Goal: Communication & Community: Answer question/provide support

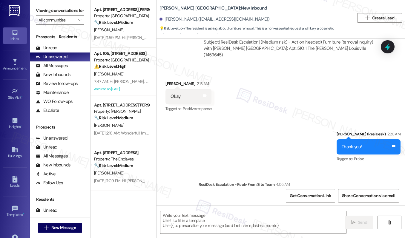
scroll to position [615, 0]
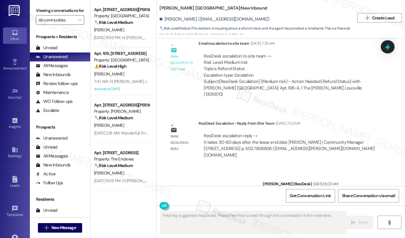
scroll to position [3846, 0]
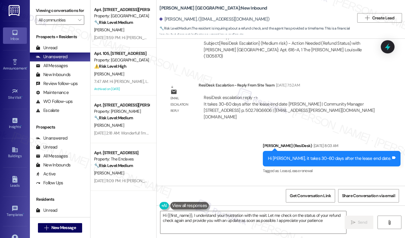
type textarea "Hi {{first_name}}, I understand your frustration with the wait. Let me check on…"
click at [266, 129] on div "Sent via SMS Sarah (ResiDesk) Aug 29, 2025 at 8:03 AM Hi Alfonso, it takes 30-6…" at bounding box center [280, 154] width 248 height 50
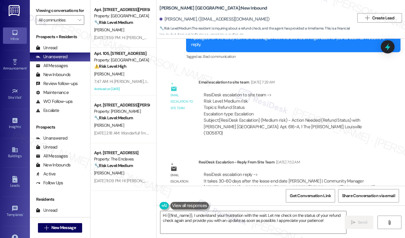
scroll to position [47, 0]
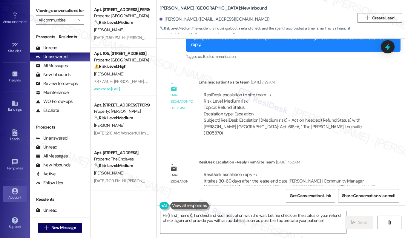
click at [4, 192] on link "Account" at bounding box center [15, 194] width 24 height 16
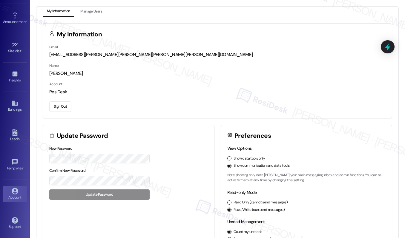
click at [64, 99] on div "Sign Out" at bounding box center [217, 105] width 336 height 13
click at [62, 110] on button "Sign Out" at bounding box center [60, 107] width 22 height 10
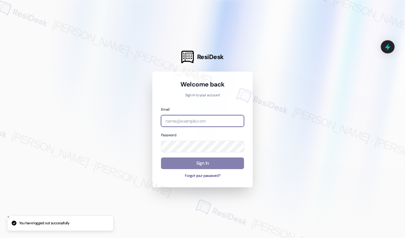
click at [205, 124] on input "email" at bounding box center [202, 121] width 83 height 12
click at [0, 238] on com-1password-button at bounding box center [0, 238] width 0 height 0
type input "automated-surveys-cardinal-mary.grace.tingson@cardinal.com"
